Goal: Information Seeking & Learning: Learn about a topic

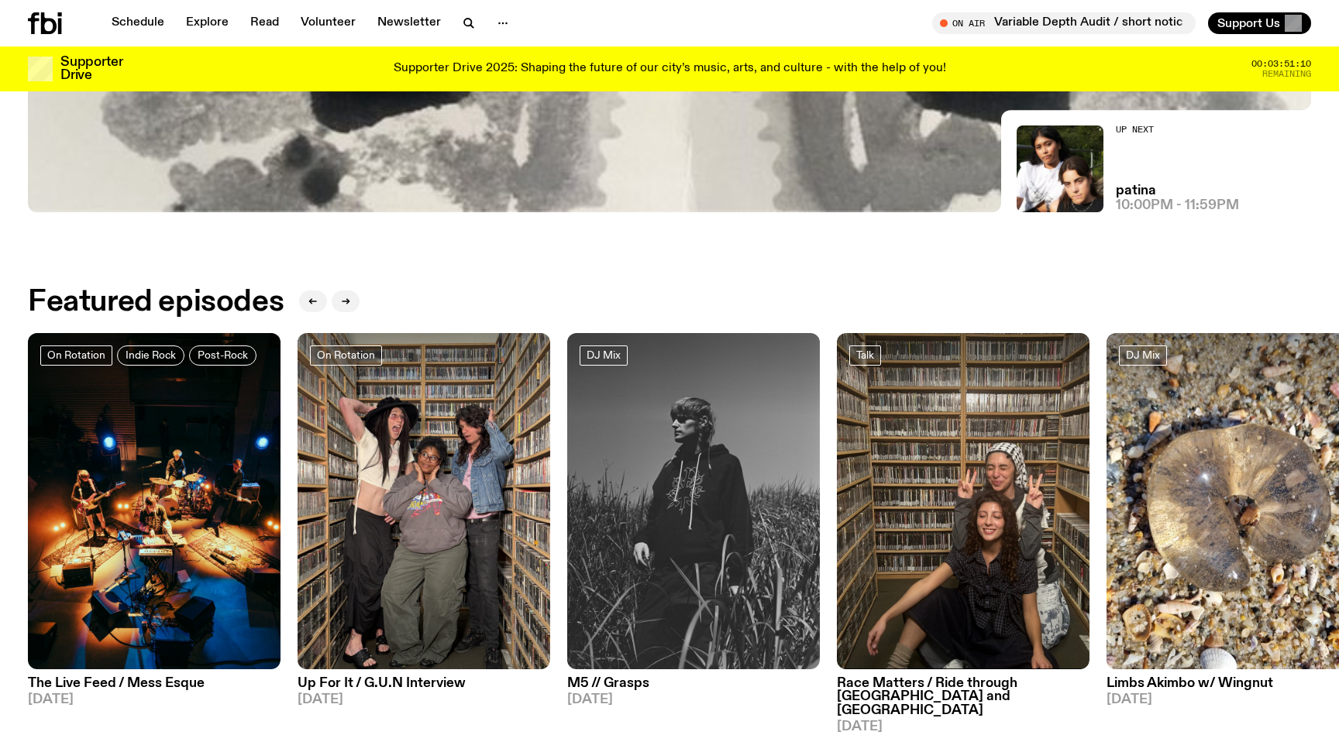
scroll to position [571, 0]
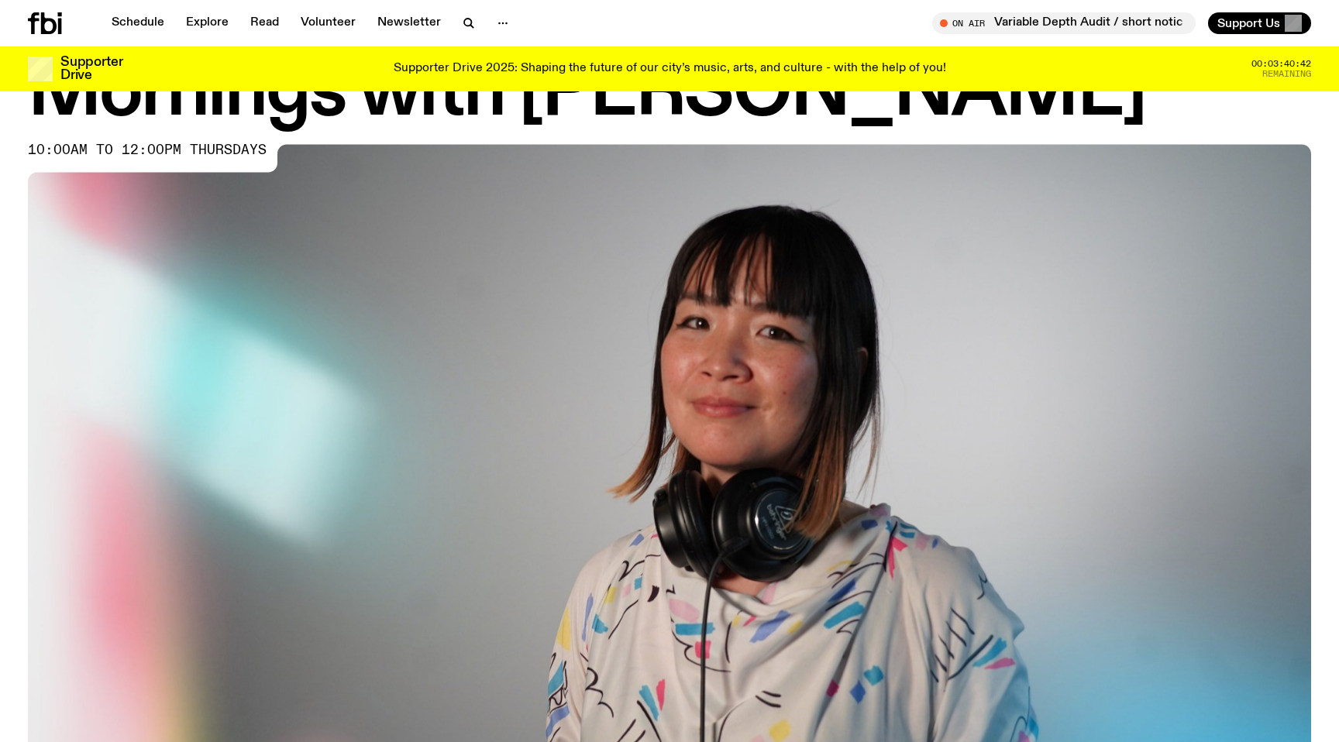
scroll to position [77, 0]
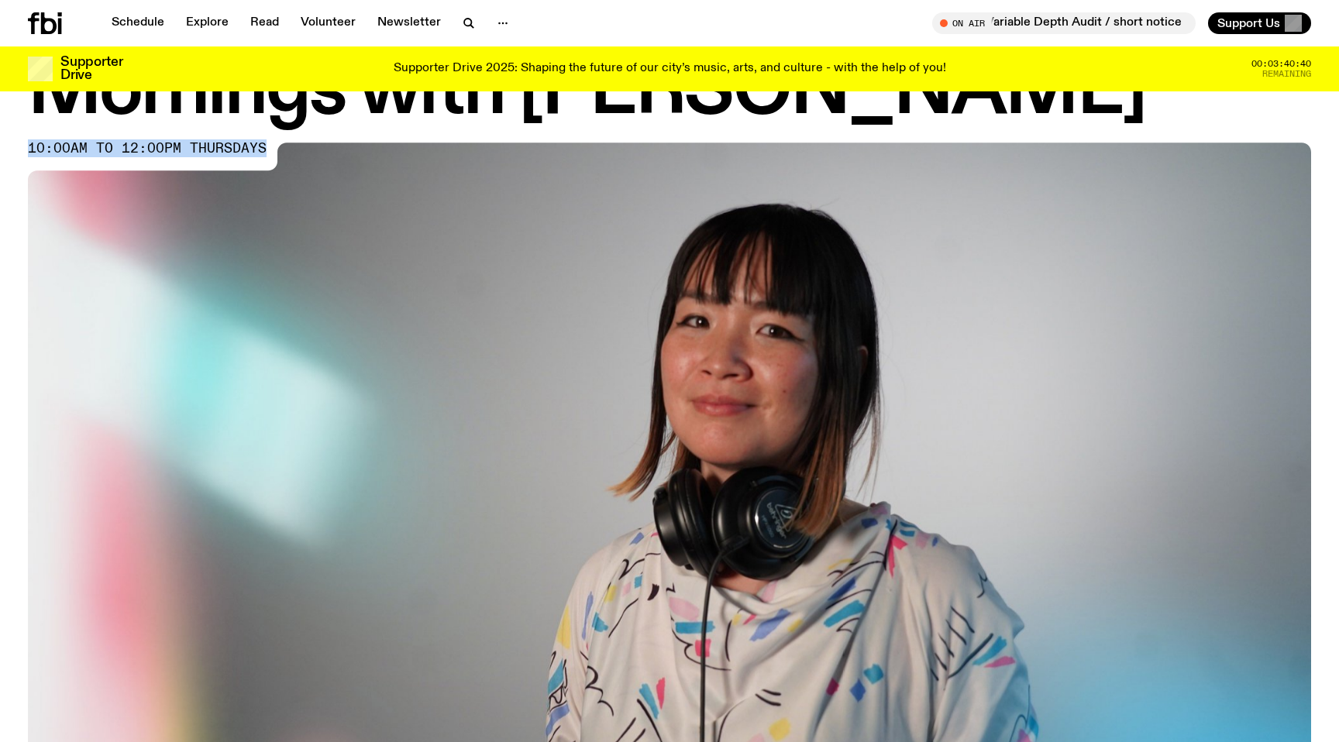
click at [29, 149] on div "Mornings with Kana Frazer 10:00am to 12:00pm thursdays" at bounding box center [669, 460] width 1339 height 807
copy span "10:00am to 12:00pm thursdays"
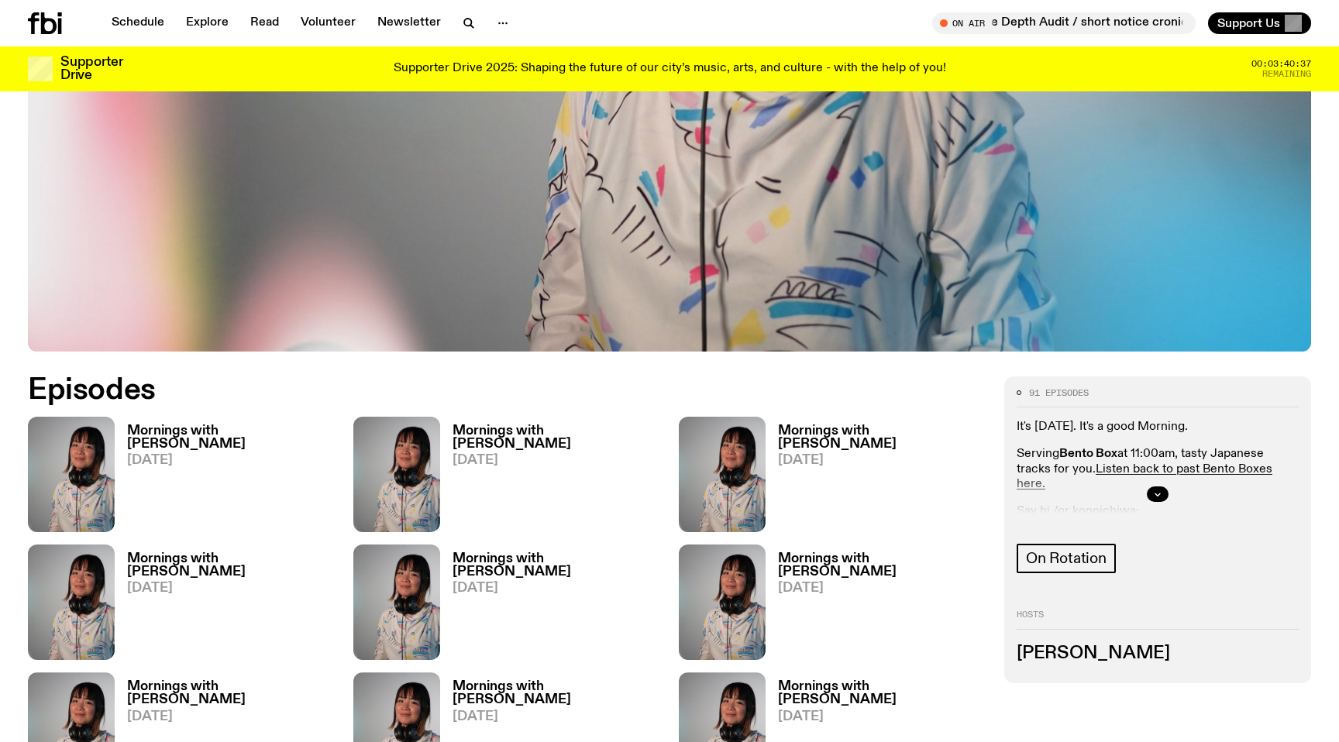
scroll to position [605, 0]
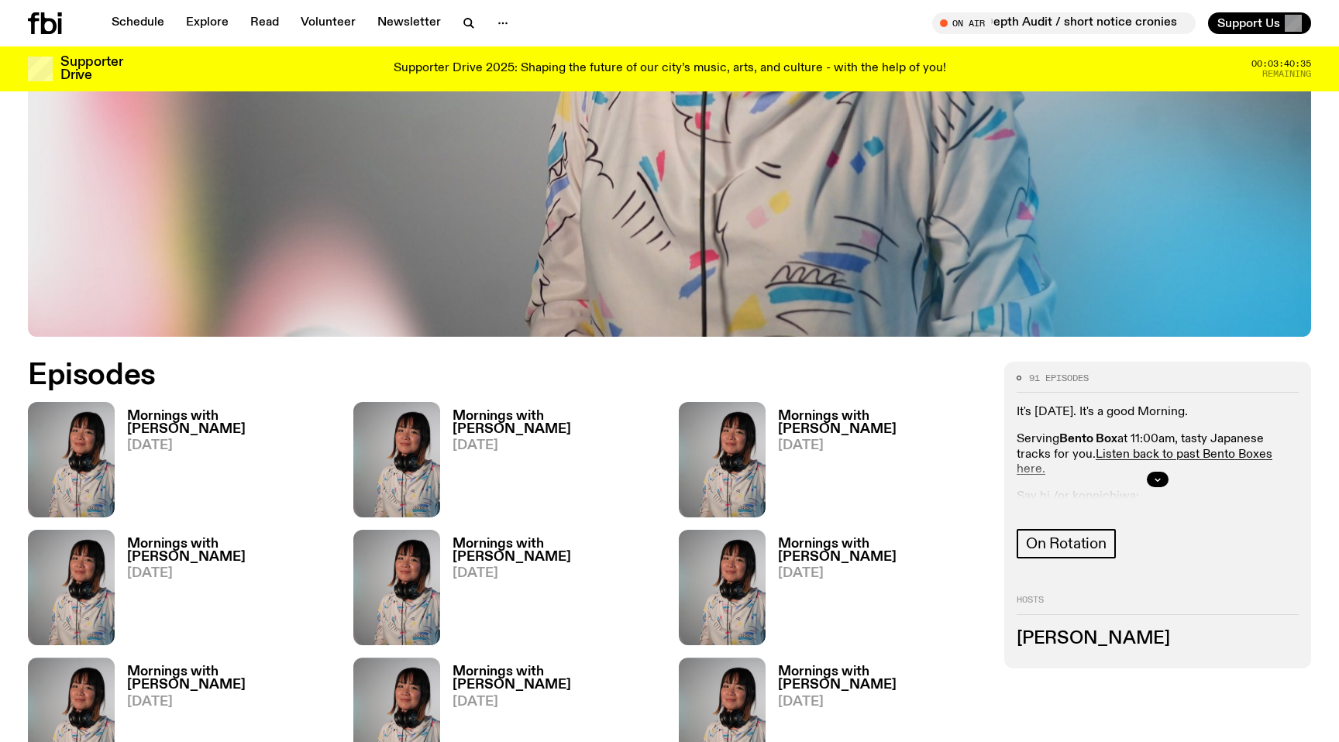
click at [212, 418] on h3 "Mornings with Kana Frazer" at bounding box center [231, 423] width 208 height 26
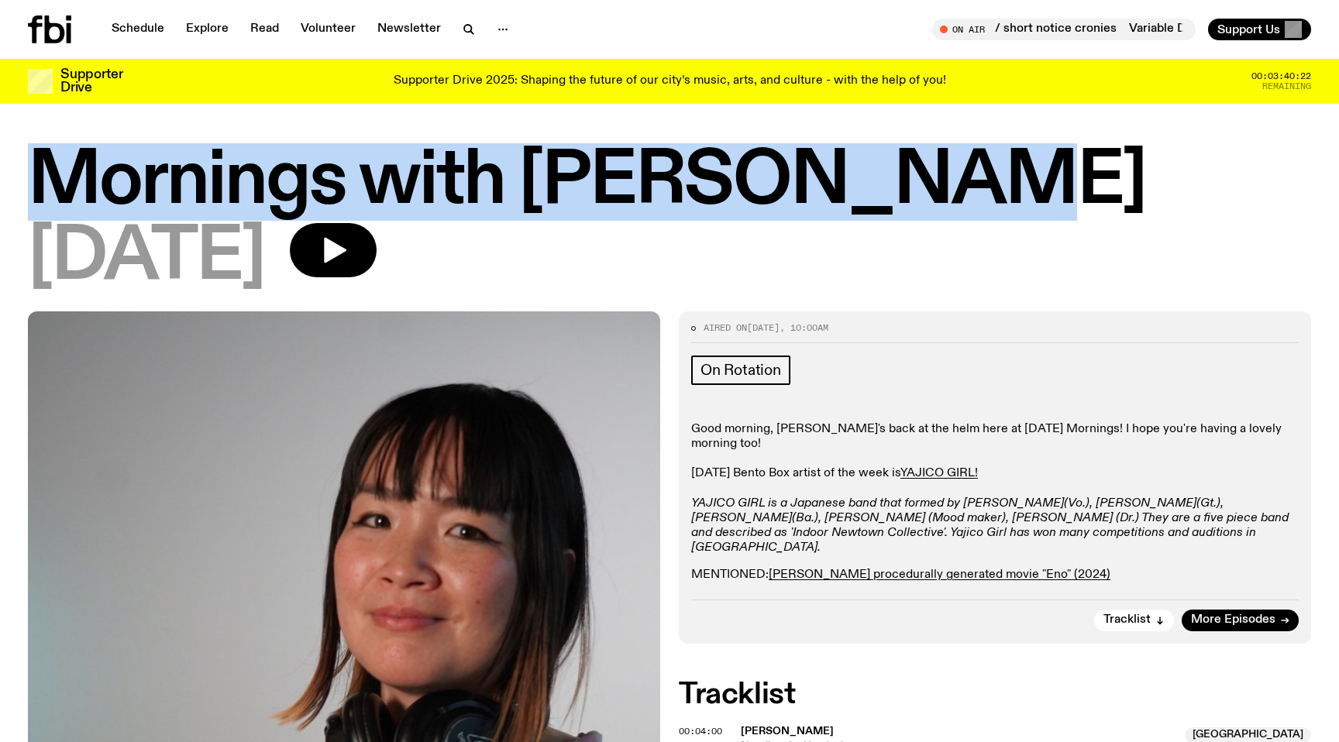
drag, startPoint x: 29, startPoint y: 166, endPoint x: 911, endPoint y: 182, distance: 881.9
click at [911, 182] on h1 "Mornings with Kana Frazer" at bounding box center [669, 182] width 1283 height 70
copy h1 "Mornings with Kana Frazer"
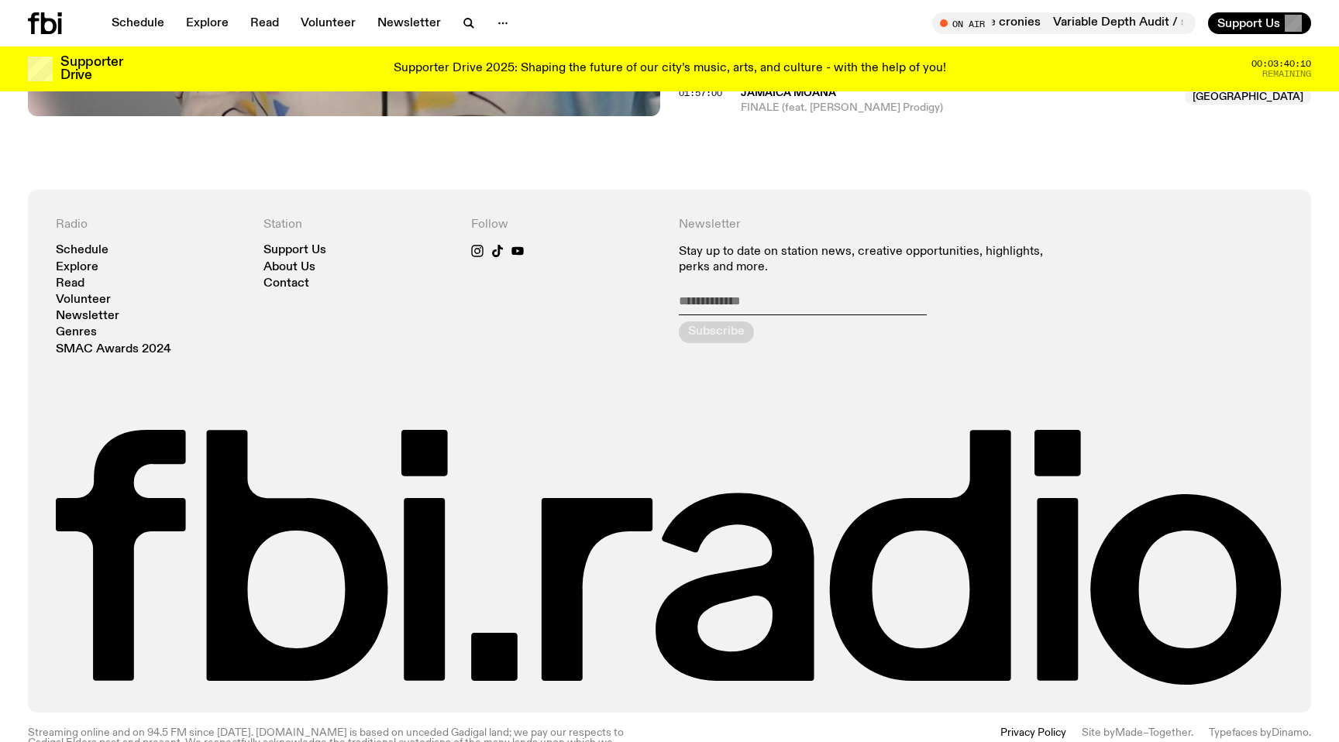
scroll to position [1930, 0]
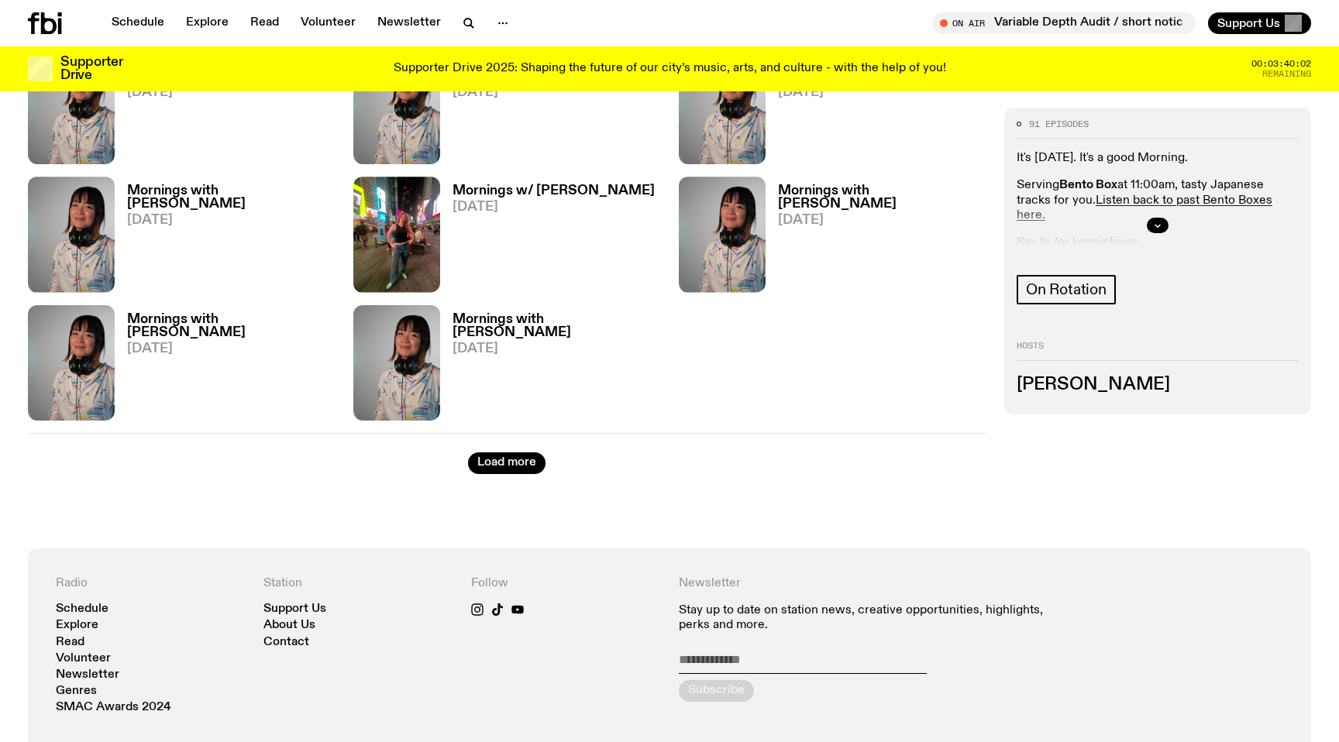
scroll to position [3007, 0]
click at [1079, 291] on span "On Rotation" at bounding box center [1066, 289] width 81 height 17
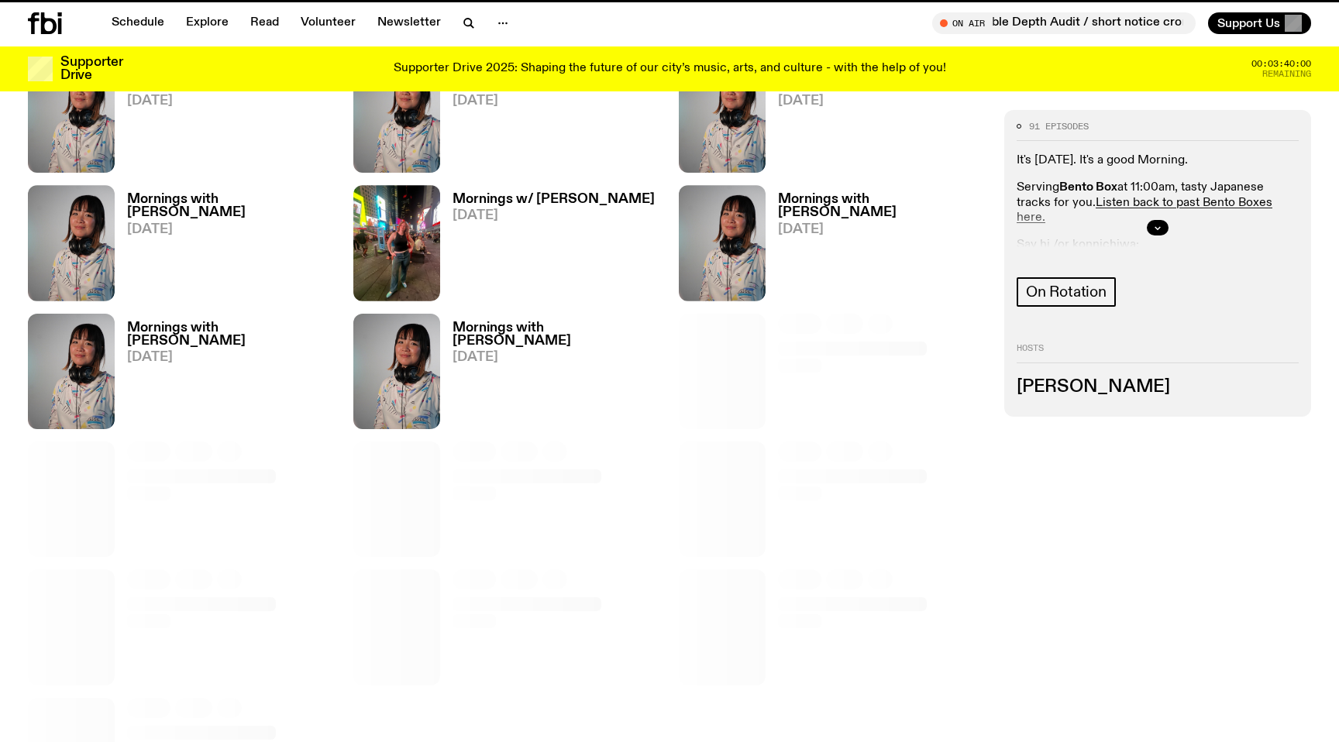
scroll to position [2995, 0]
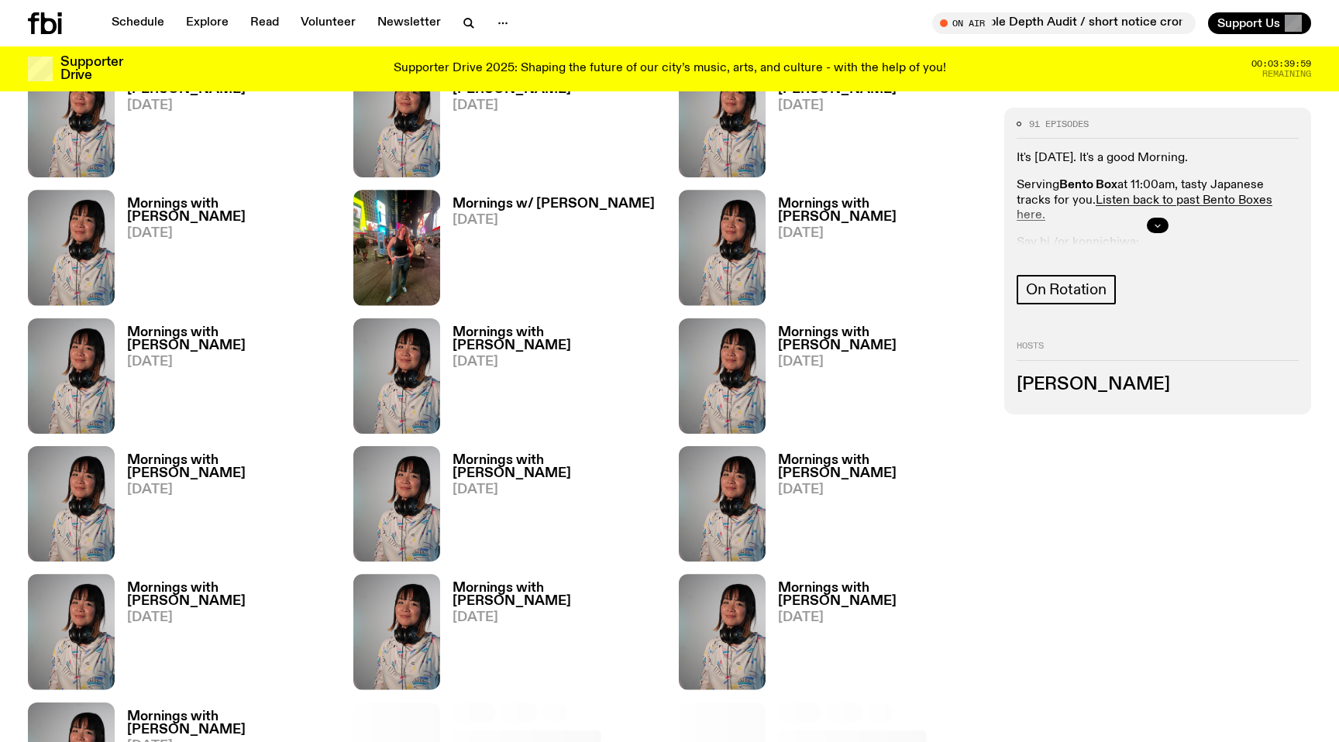
click at [1158, 219] on button "button" at bounding box center [1158, 225] width 22 height 15
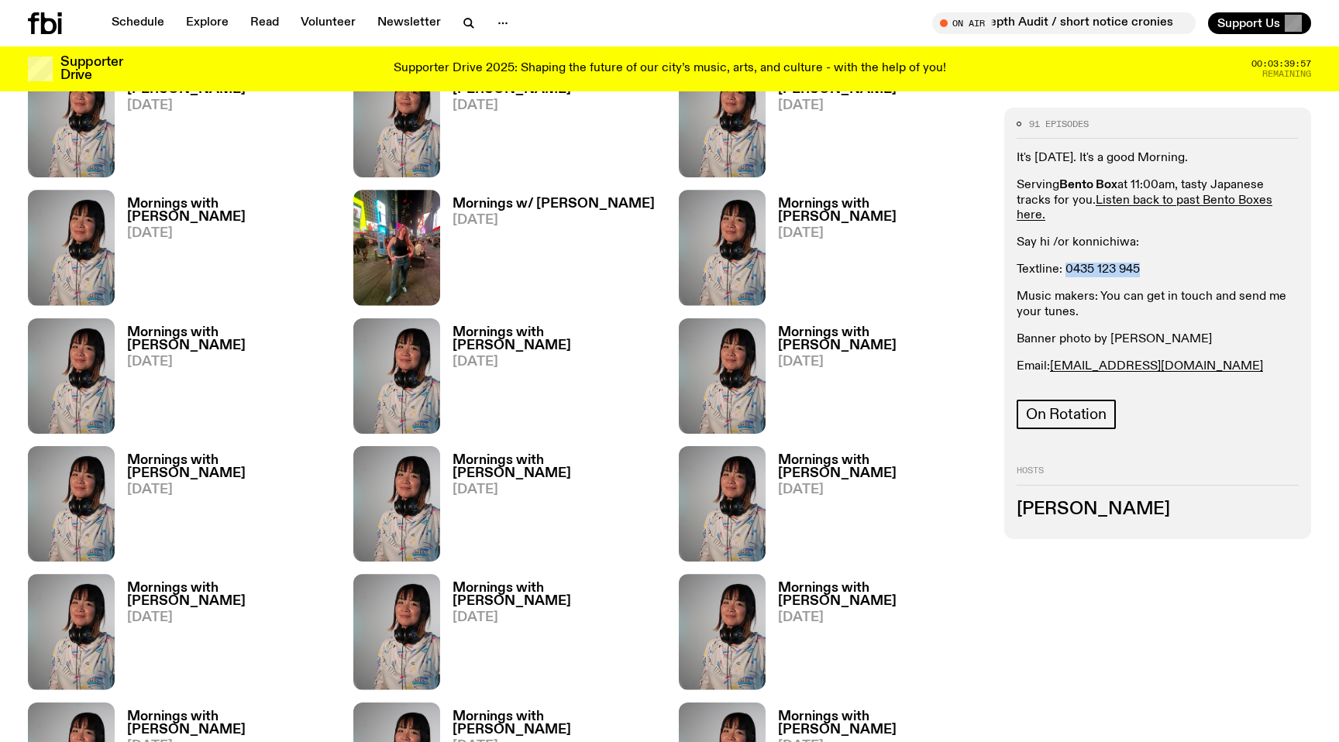
drag, startPoint x: 1145, startPoint y: 267, endPoint x: 1065, endPoint y: 268, distance: 80.6
click at [1065, 268] on p "Textline: 0435 123 945" at bounding box center [1158, 270] width 282 height 15
copy p "0435 123 945"
drag, startPoint x: 1083, startPoint y: 314, endPoint x: 1013, endPoint y: 299, distance: 71.3
click at [1013, 299] on div "91 episodes It's Thursday. It's a good Morning. Serving Bento Box at 11:00am, t…" at bounding box center [1157, 323] width 307 height 432
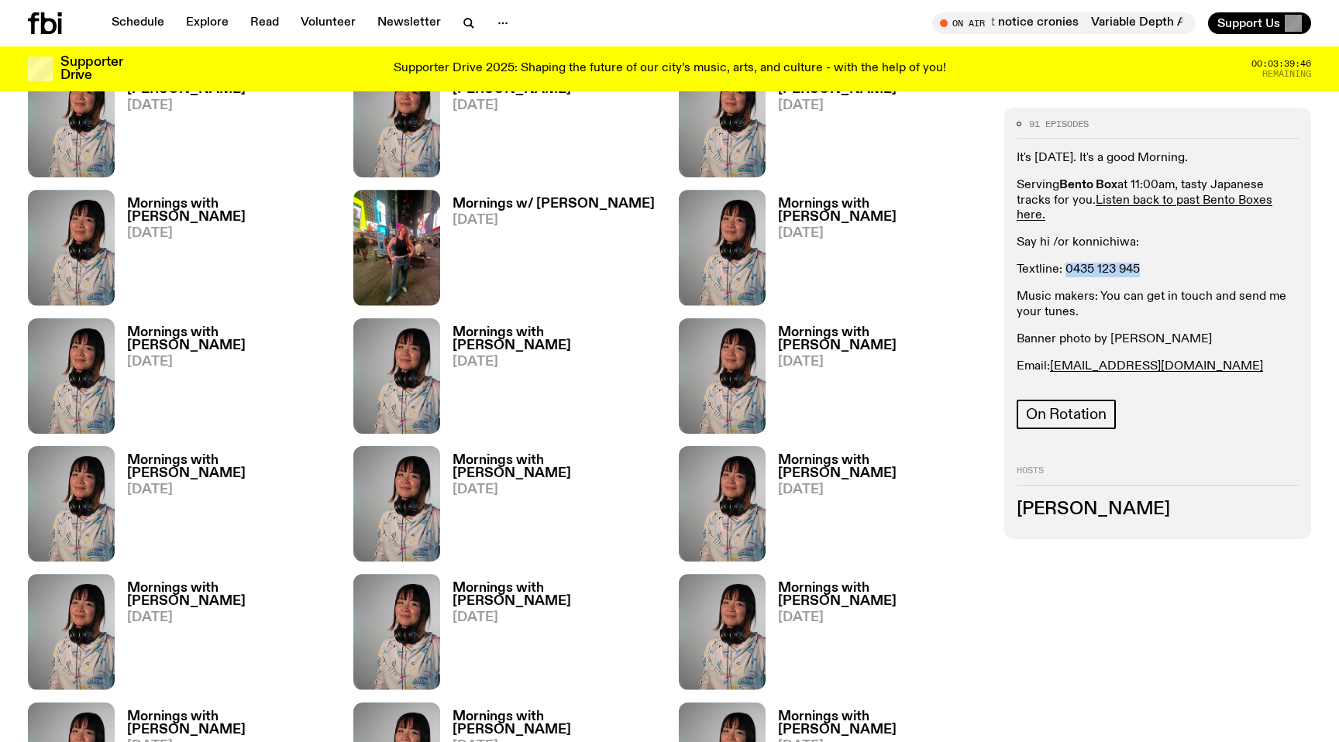
copy p "Music makers: You can get in touch and send me your tunes."
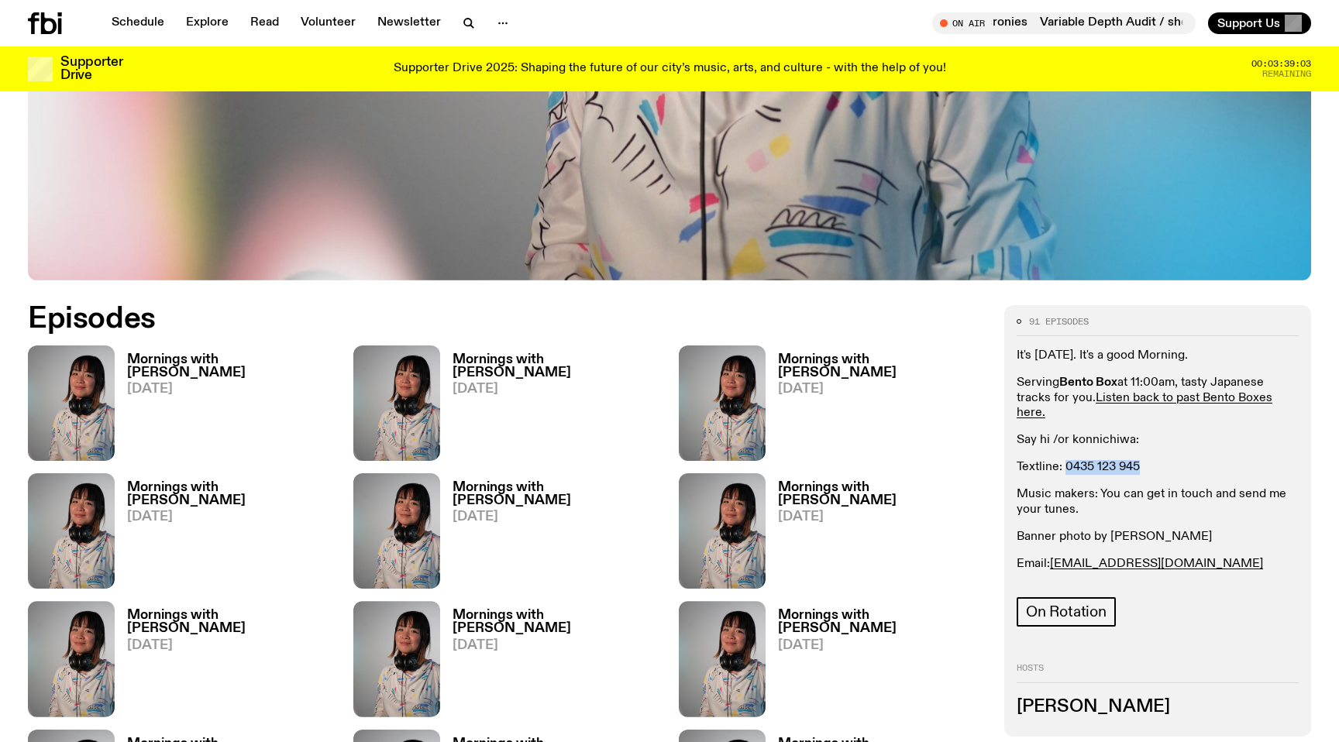
scroll to position [0, 0]
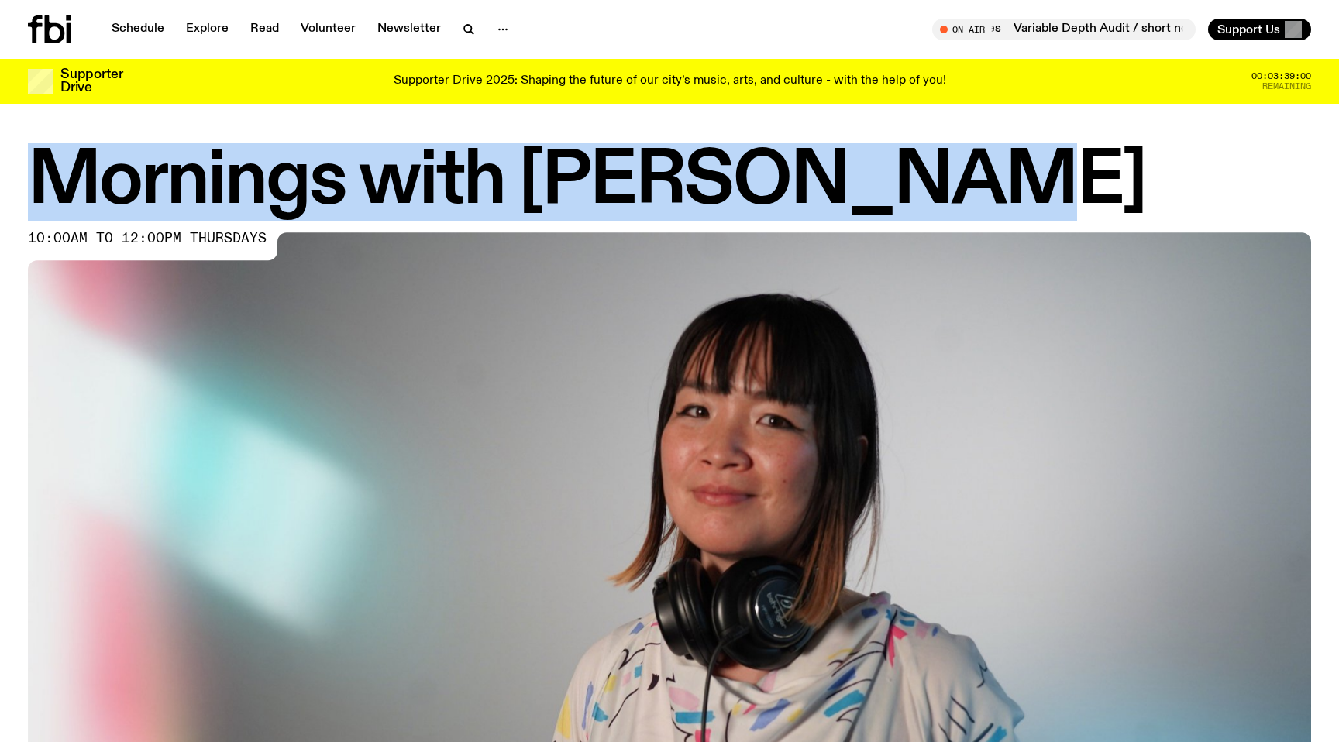
drag, startPoint x: 52, startPoint y: 188, endPoint x: 909, endPoint y: 188, distance: 857.0
click at [909, 188] on h1 "Mornings with Kana Frazer" at bounding box center [669, 182] width 1283 height 70
copy h1 "Mornings with Kana Frazer"
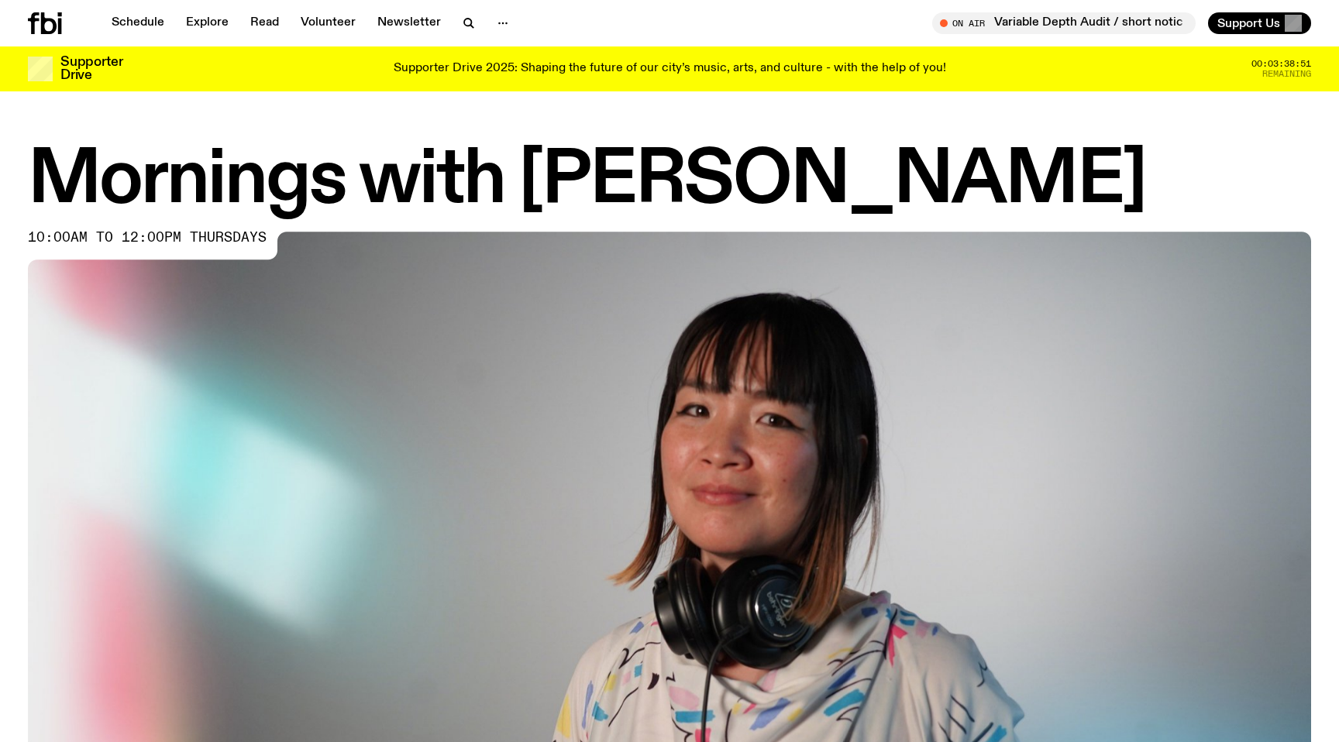
scroll to position [1, 0]
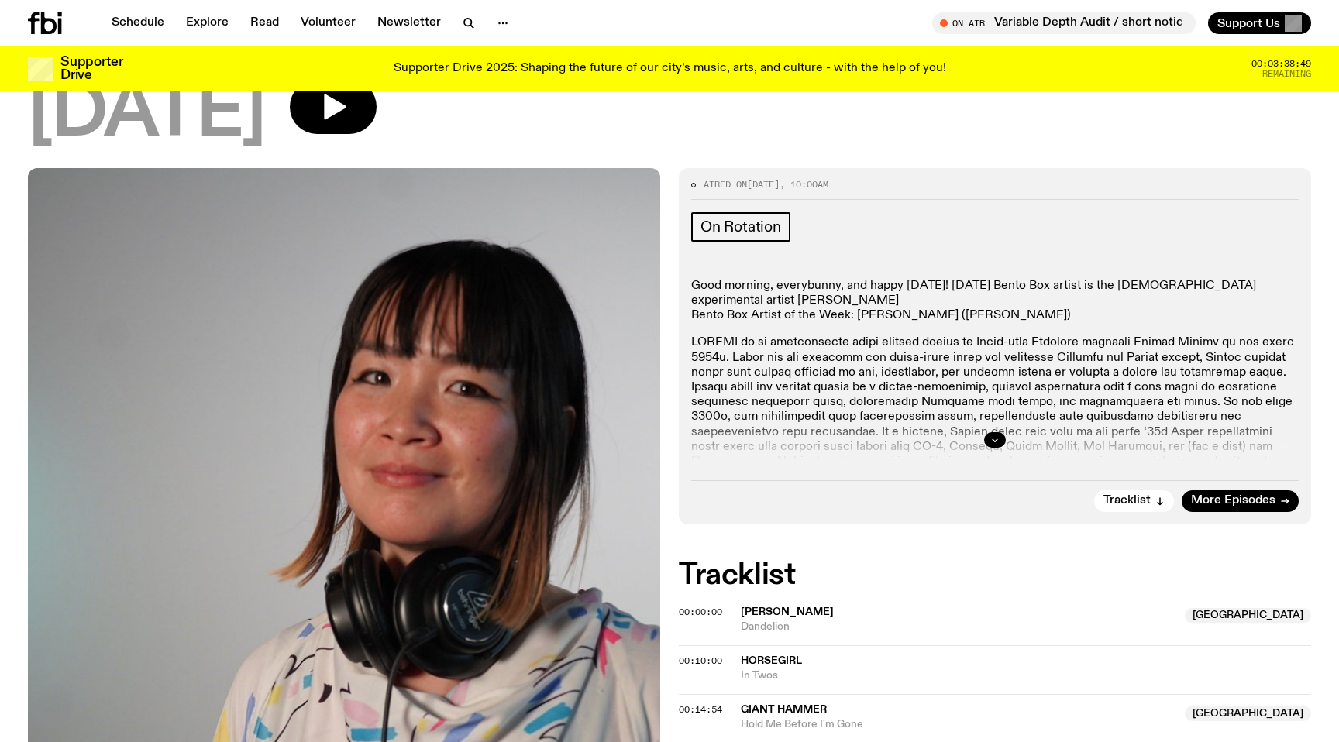
scroll to position [147, 0]
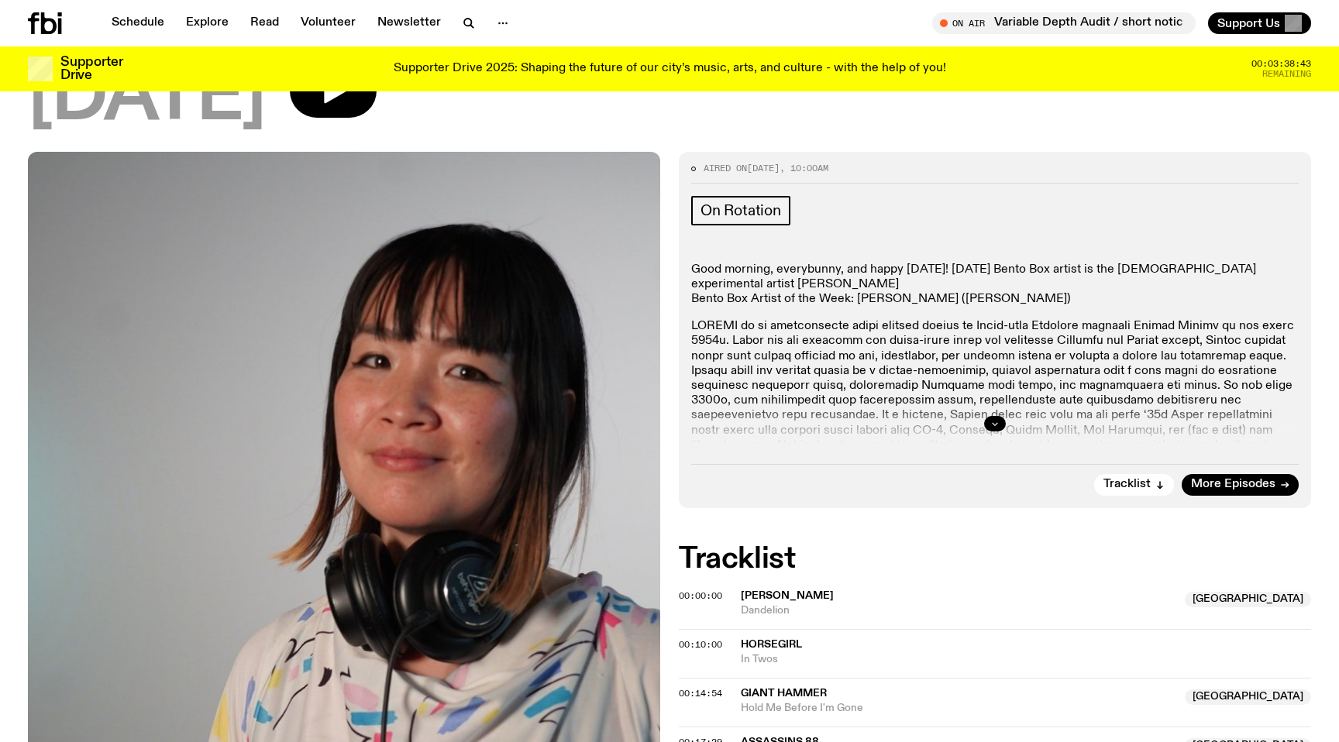
click at [990, 420] on icon "button" at bounding box center [994, 423] width 9 height 9
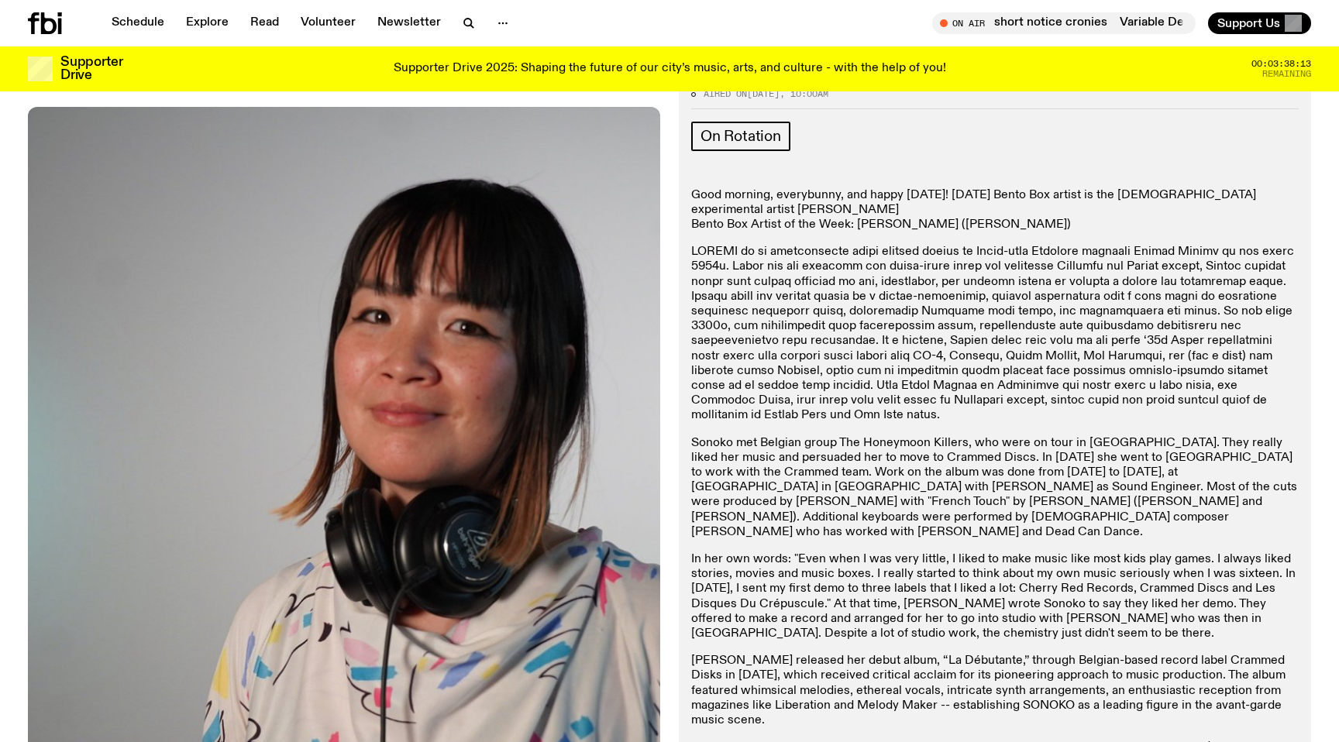
scroll to position [211, 0]
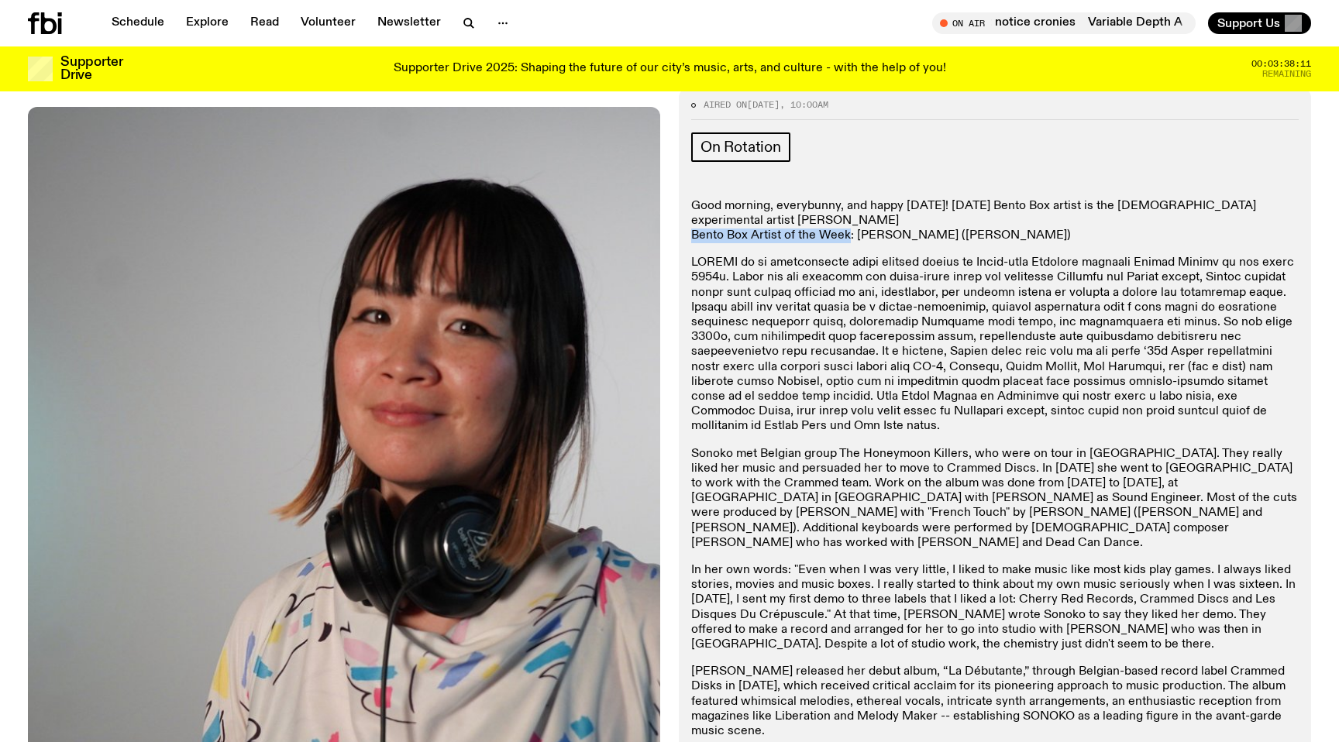
drag, startPoint x: 693, startPoint y: 238, endPoint x: 846, endPoint y: 239, distance: 153.4
click at [846, 239] on p "Good morning, everybunny, and happy Thursday! Today's Bento Box artist is the K…" at bounding box center [994, 221] width 607 height 45
copy p "Bento Box Artist of the Week"
